Goal: Information Seeking & Learning: Understand process/instructions

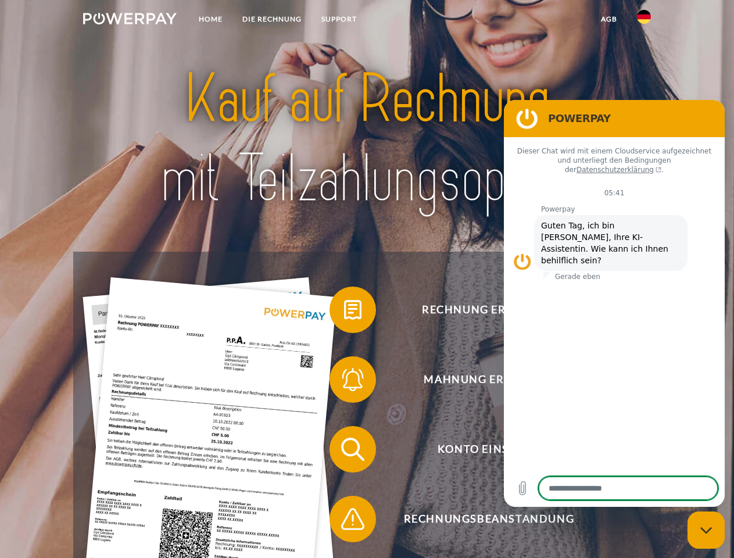
click at [130, 20] on img at bounding box center [130, 19] width 94 height 12
click at [644, 20] on img at bounding box center [644, 17] width 14 height 14
click at [608, 19] on link "agb" at bounding box center [609, 19] width 36 height 21
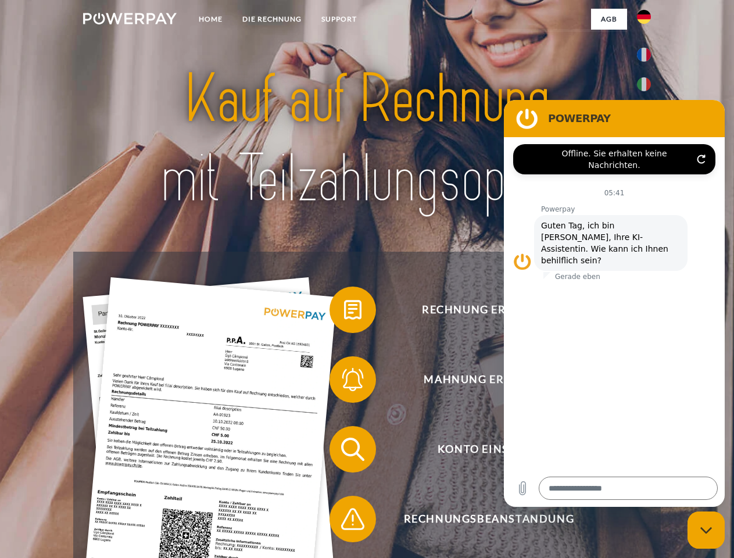
click at [344, 312] on span at bounding box center [335, 310] width 58 height 58
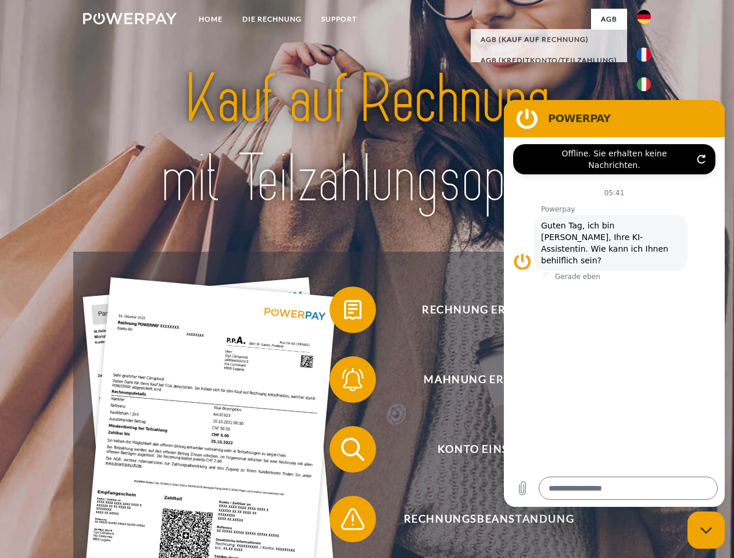
click at [344, 382] on span at bounding box center [335, 379] width 58 height 58
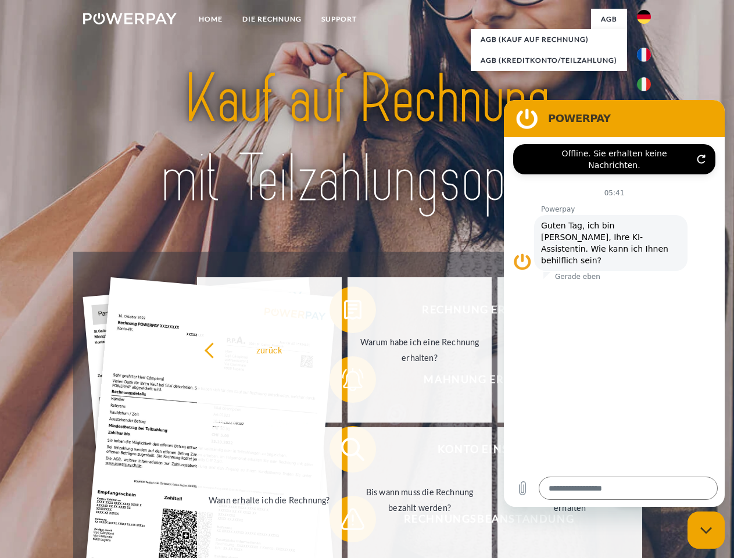
click at [347, 451] on link "Bis wann muss die Rechnung bezahlt werden?" at bounding box center [419, 499] width 145 height 145
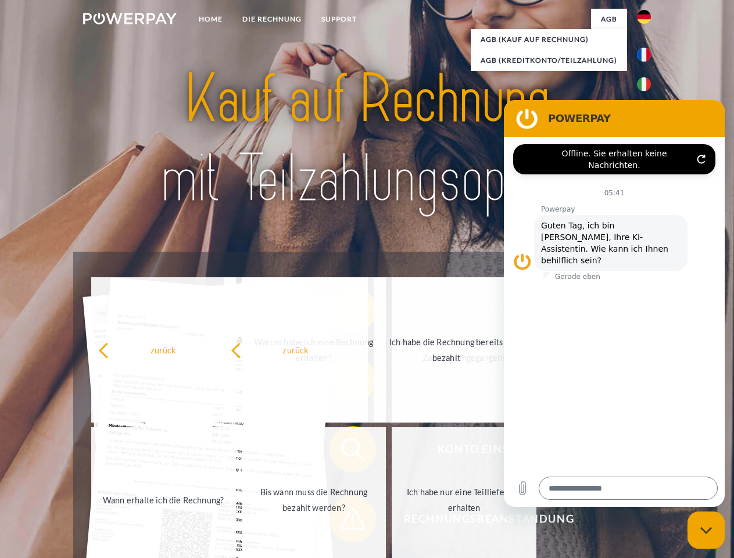
click at [344, 521] on span at bounding box center [335, 519] width 58 height 58
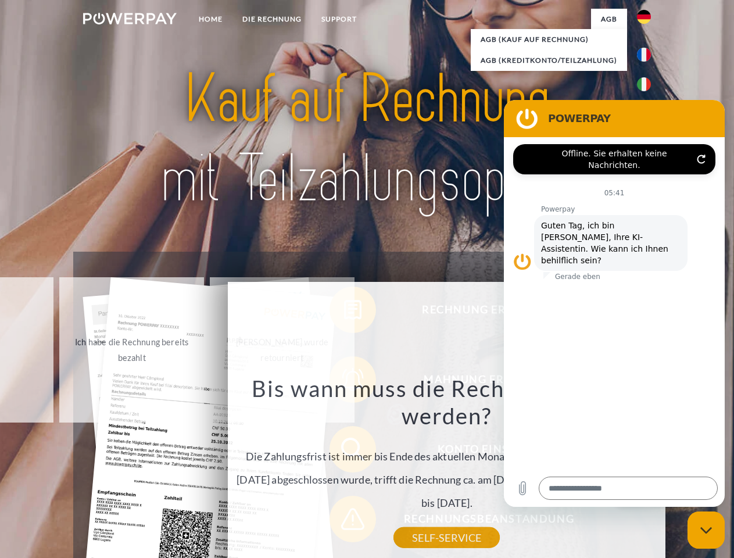
click at [706, 530] on icon "Messaging-Fenster schließen" at bounding box center [706, 530] width 12 height 8
type textarea "*"
